Goal: Task Accomplishment & Management: Manage account settings

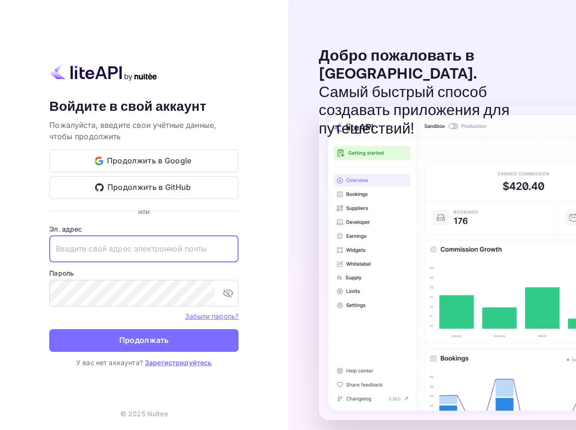
paste input "[EMAIL_ADDRESS][DOMAIN_NAME]"
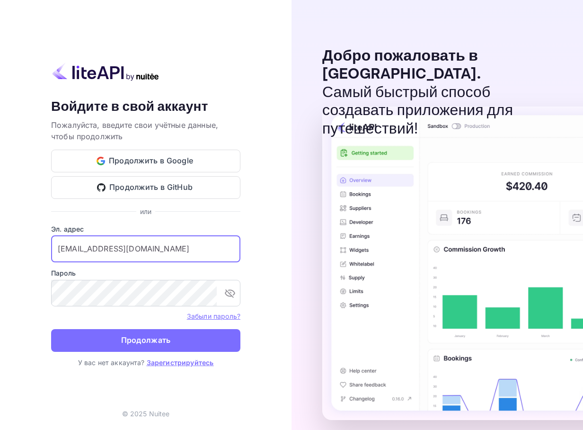
type input "[EMAIL_ADDRESS][DOMAIN_NAME]"
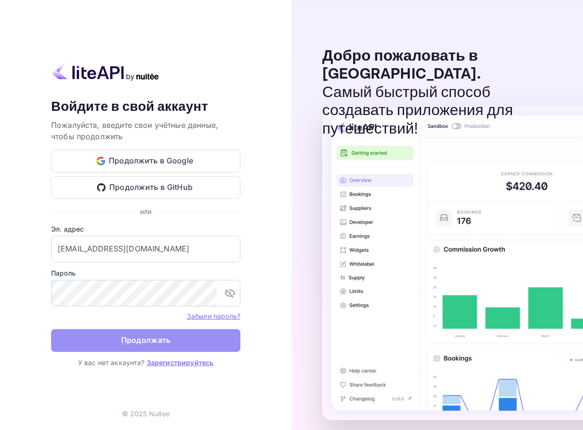
click at [106, 342] on button "Продолжать" at bounding box center [145, 340] width 189 height 23
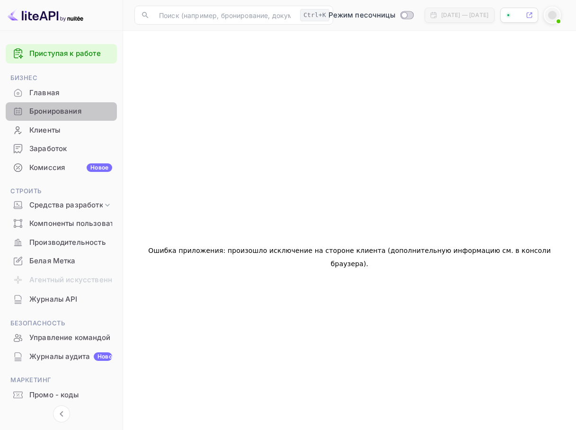
click at [55, 116] on ya-tr-span "Бронирования" at bounding box center [55, 111] width 52 height 11
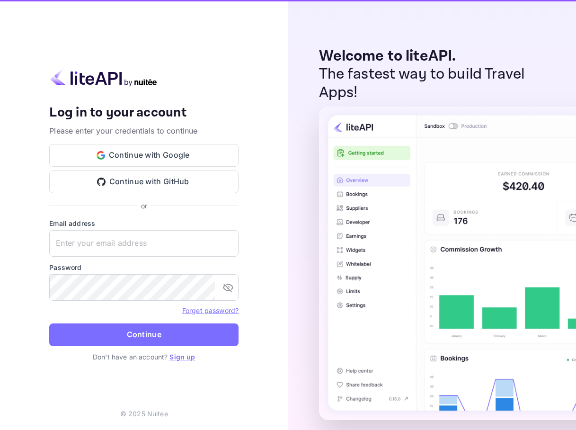
type input "[EMAIL_ADDRESS][DOMAIN_NAME]"
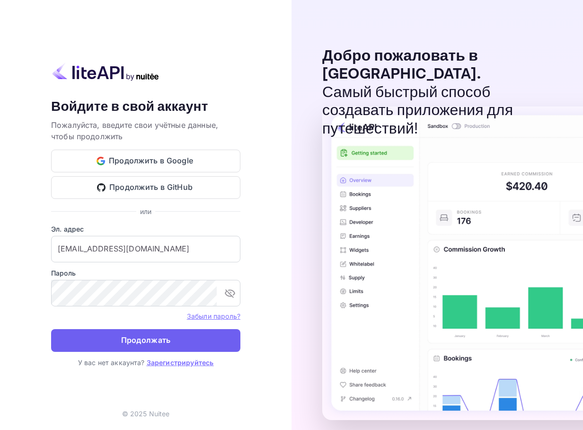
click at [120, 346] on button "Продолжать" at bounding box center [145, 340] width 189 height 23
click at [133, 347] on button "Продолжать" at bounding box center [145, 340] width 189 height 23
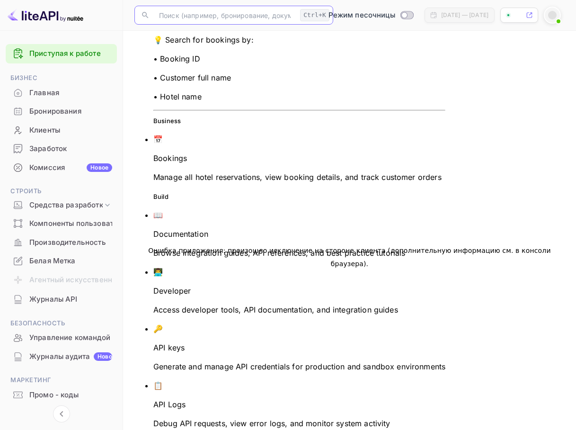
click at [197, 16] on input "text" at bounding box center [224, 15] width 143 height 19
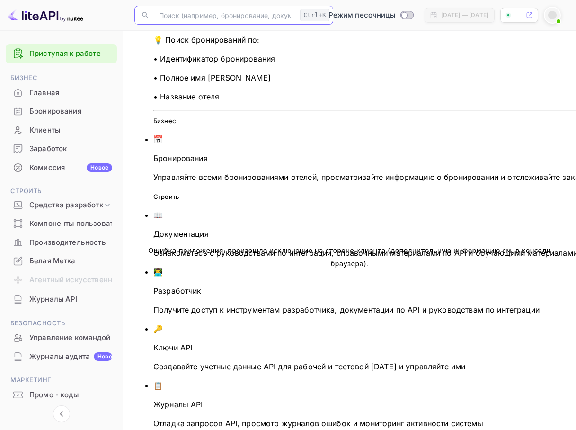
paste input "8400303"
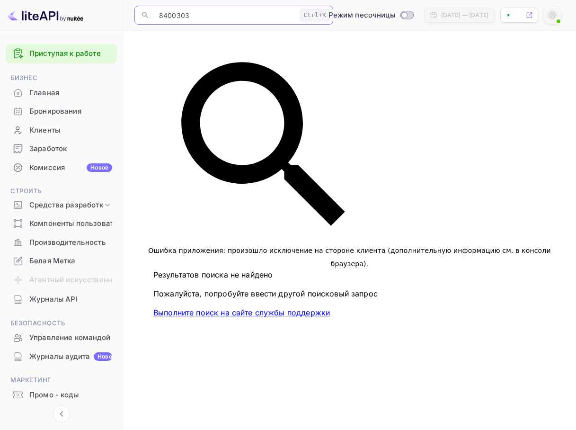
click at [484, 151] on div "Ошибка приложения: произошло исключение на стороне клиента (дополнительную инфо…" at bounding box center [350, 257] width 430 height 430
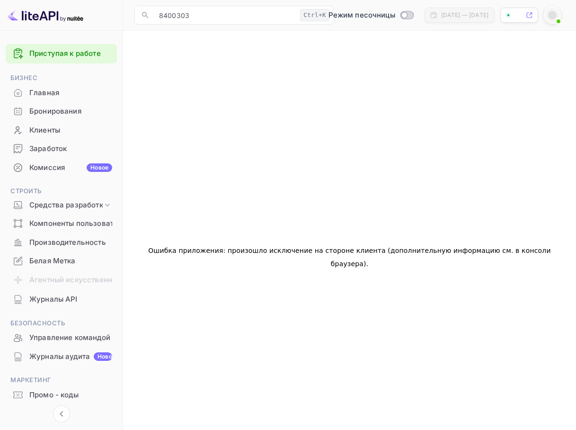
click at [557, 13] on div at bounding box center [552, 15] width 17 height 17
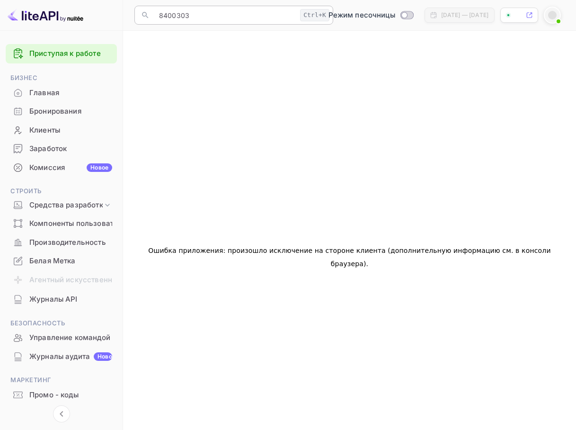
click at [231, 13] on input "8400303" at bounding box center [224, 15] width 143 height 19
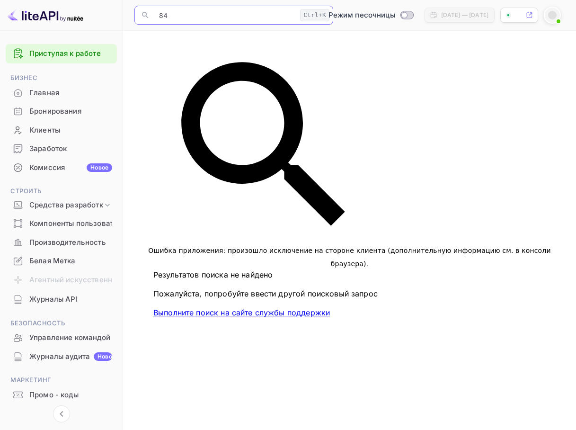
type input "8"
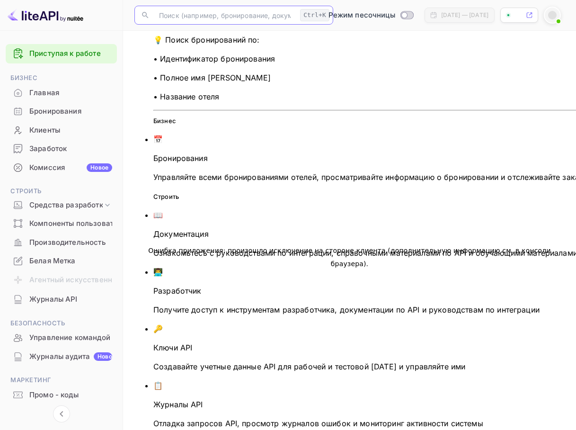
click at [222, 172] on ya-tr-span "Управляйте всеми бронированиями отелей, просматривайте информацию о бронировани…" at bounding box center [389, 176] width 473 height 9
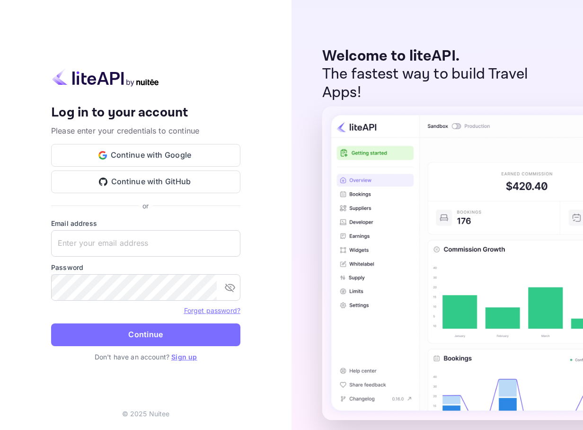
type input "[EMAIL_ADDRESS][DOMAIN_NAME]"
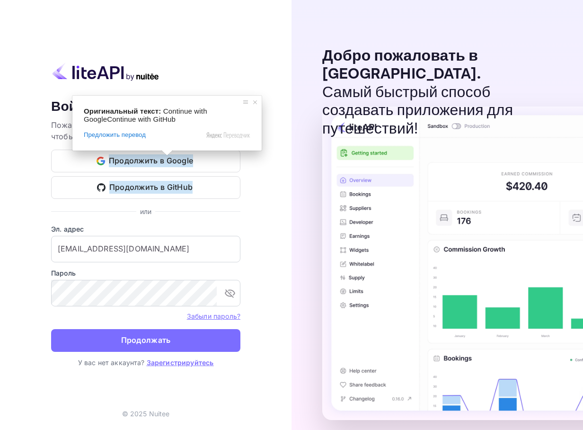
click at [150, 338] on ya-tr-span "Продолжать" at bounding box center [146, 340] width 50 height 13
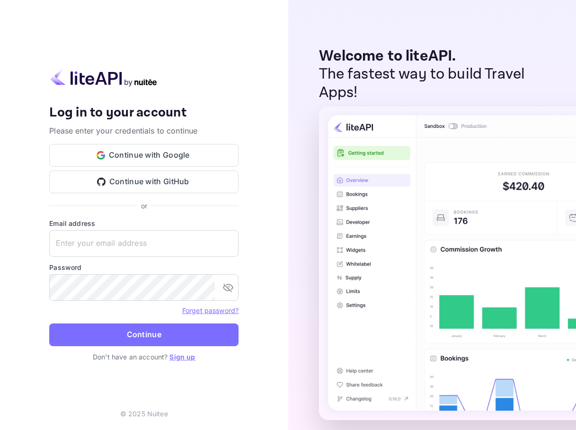
type input "[EMAIL_ADDRESS][DOMAIN_NAME]"
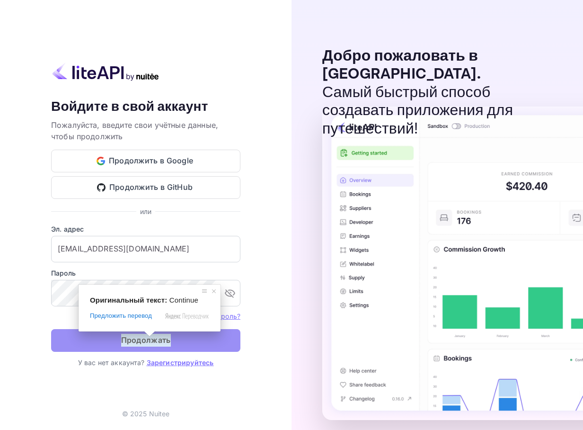
click at [150, 345] on ya-tr-span "Продолжать" at bounding box center [146, 340] width 50 height 13
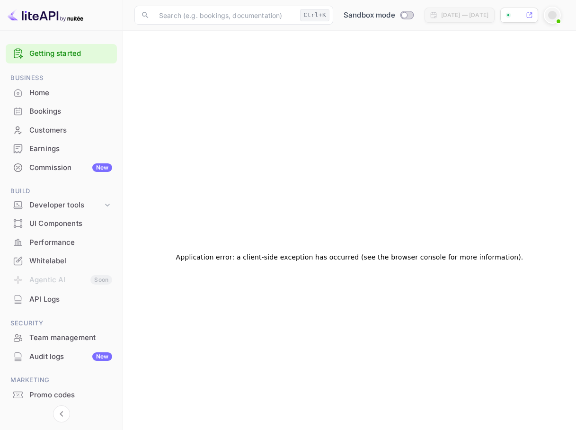
click at [531, 15] on icon at bounding box center [529, 15] width 7 height 7
click at [510, 14] on 2 at bounding box center [508, 15] width 5 height 5
click at [395, 14] on input "Switch to Production mode" at bounding box center [404, 15] width 19 height 6
checkbox input "false"
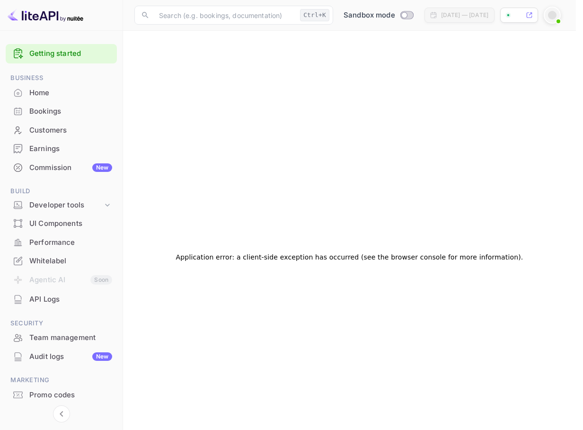
click at [437, 108] on div at bounding box center [291, 215] width 583 height 430
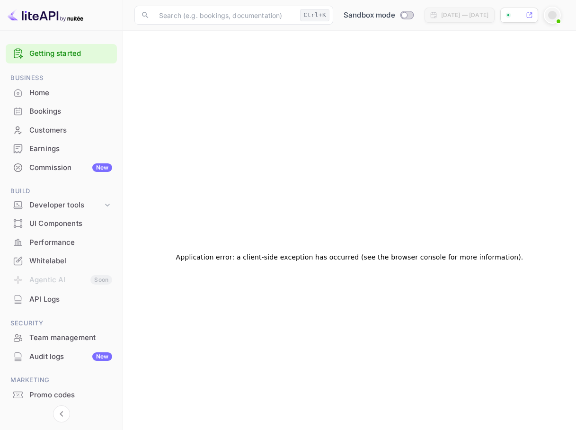
click at [509, 16] on 3 at bounding box center [509, 15] width 2 height 2
click at [530, 16] on icon at bounding box center [529, 15] width 7 height 7
click at [63, 111] on div "Bookings" at bounding box center [70, 111] width 83 height 11
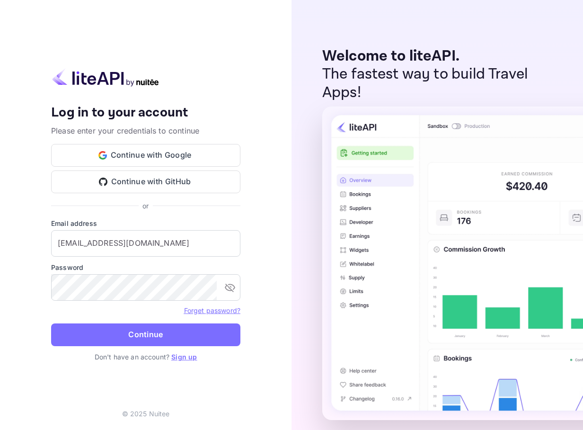
click at [572, 271] on img at bounding box center [583, 264] width 521 height 314
click at [505, 320] on img at bounding box center [583, 264] width 521 height 314
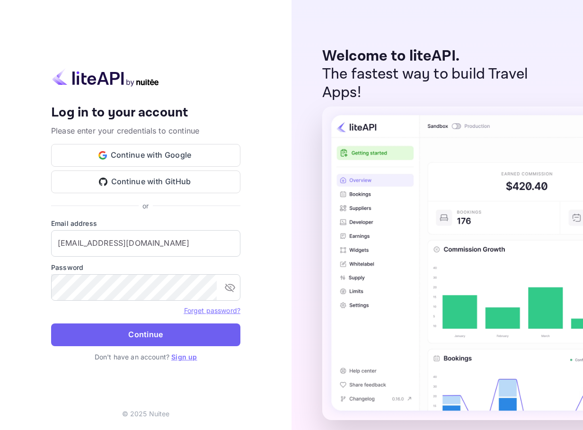
click at [132, 331] on button "Continue" at bounding box center [145, 334] width 189 height 23
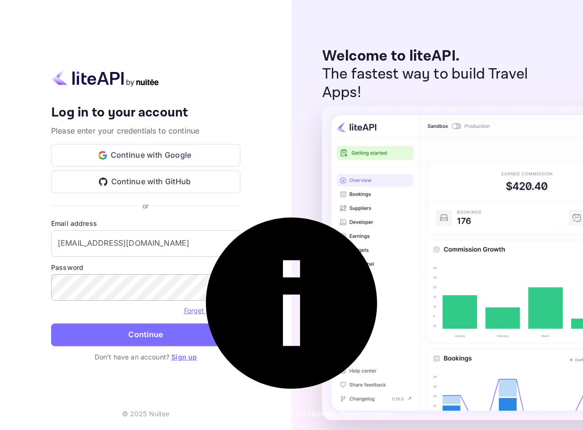
click at [231, 290] on icon "toggle password visibility" at bounding box center [229, 287] width 11 height 11
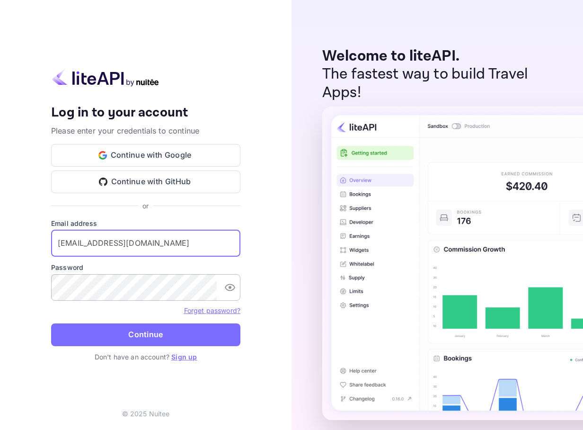
click at [58, 242] on input "[EMAIL_ADDRESS][DOMAIN_NAME]" at bounding box center [145, 243] width 189 height 27
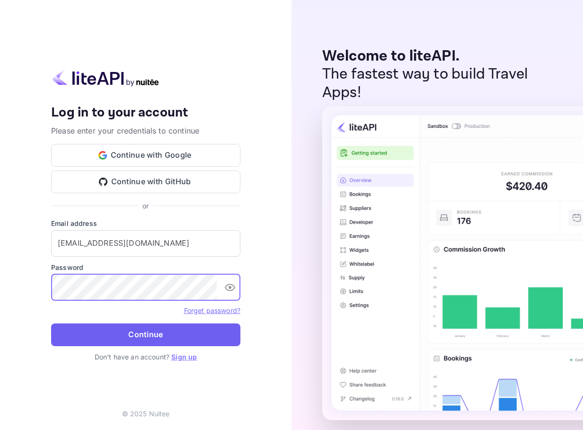
click at [119, 334] on button "Continue" at bounding box center [145, 334] width 189 height 23
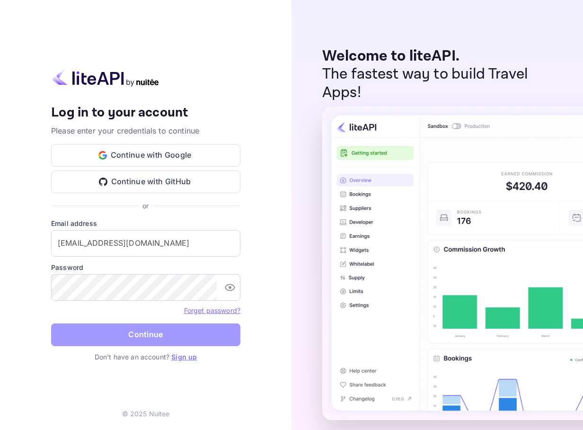
click at [103, 338] on button "Continue" at bounding box center [145, 334] width 189 height 23
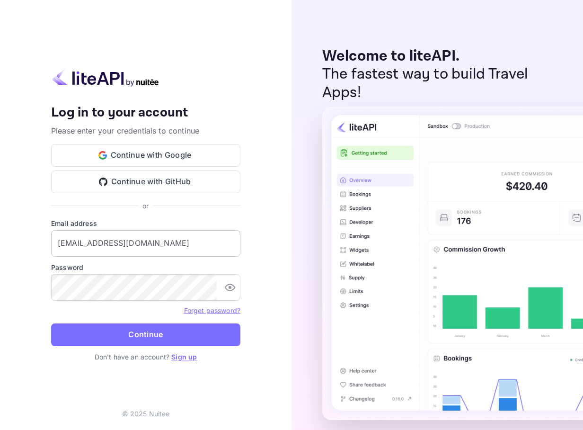
click at [215, 246] on input "[EMAIL_ADDRESS][DOMAIN_NAME]" at bounding box center [145, 243] width 189 height 27
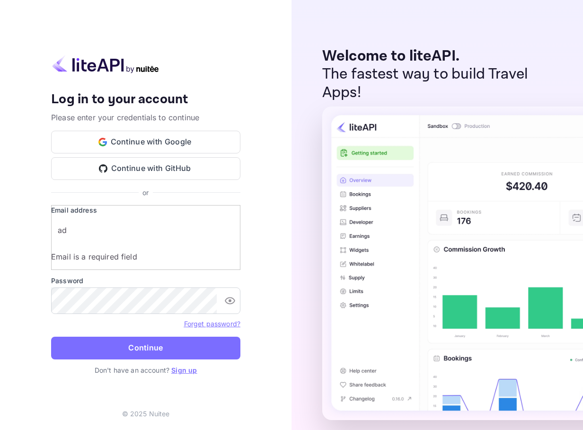
type input "a"
paste input "[EMAIL_ADDRESS][DOMAIN_NAME]"
type input "[EMAIL_ADDRESS][DOMAIN_NAME]"
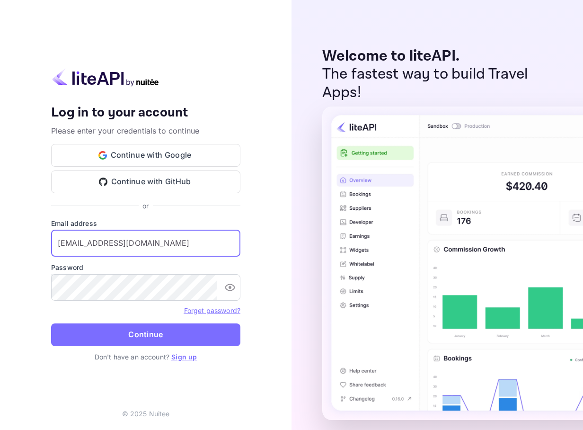
scroll to position [0, 0]
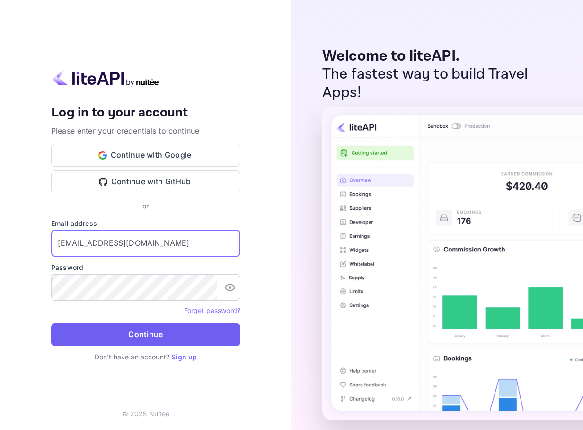
click at [111, 332] on button "Continue" at bounding box center [145, 334] width 189 height 23
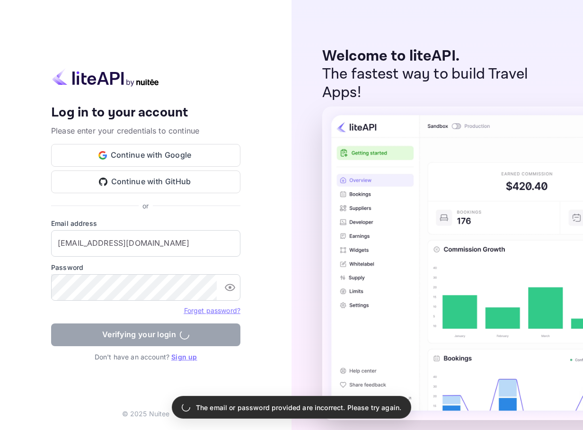
scroll to position [0, 0]
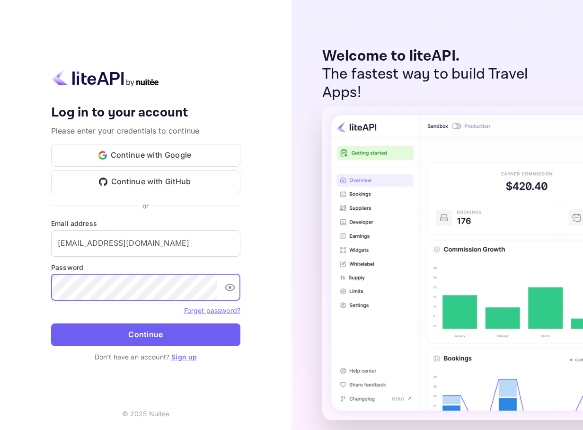
click at [142, 335] on button "Continue" at bounding box center [145, 334] width 189 height 23
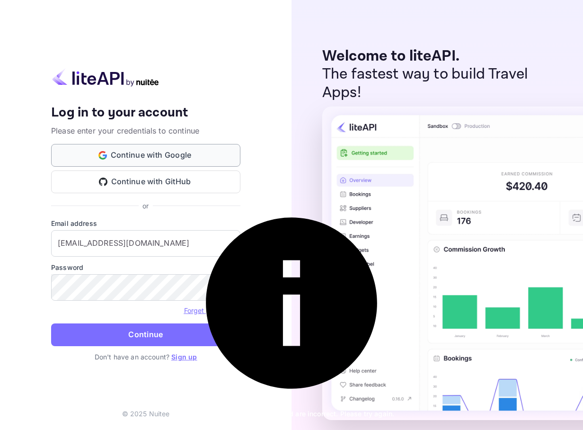
click at [165, 153] on button "Continue with Google" at bounding box center [145, 155] width 189 height 23
